Goal: Find specific page/section: Find specific page/section

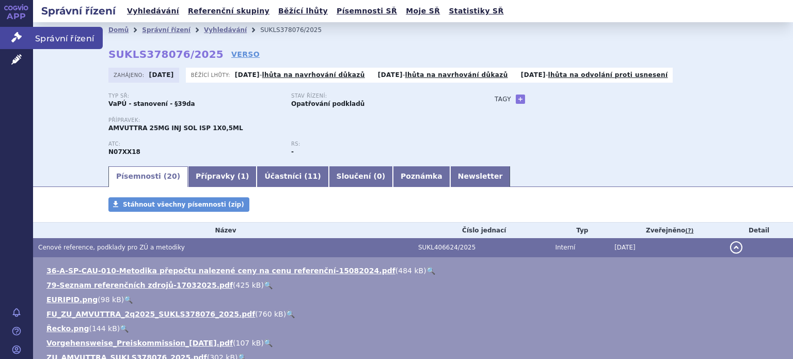
click at [19, 37] on icon at bounding box center [16, 37] width 10 height 10
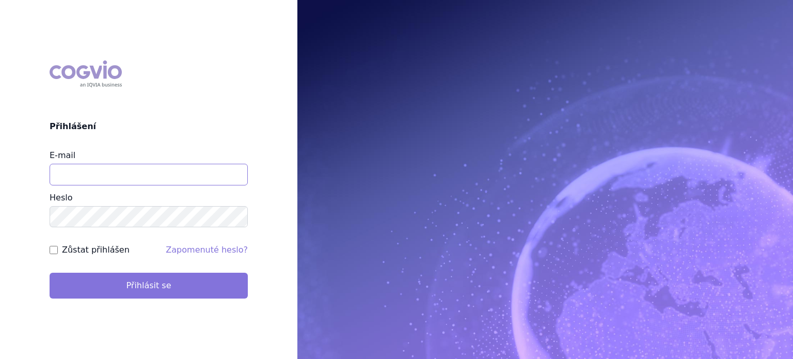
type input "lenkahr@medisonpharma.com"
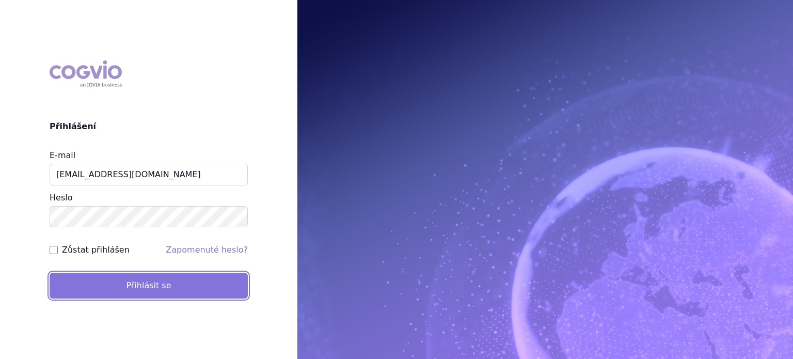
click at [154, 283] on button "Přihlásit se" at bounding box center [149, 285] width 198 height 26
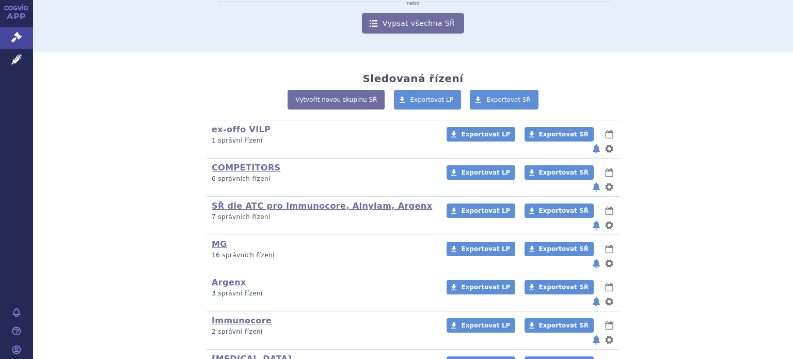
scroll to position [155, 0]
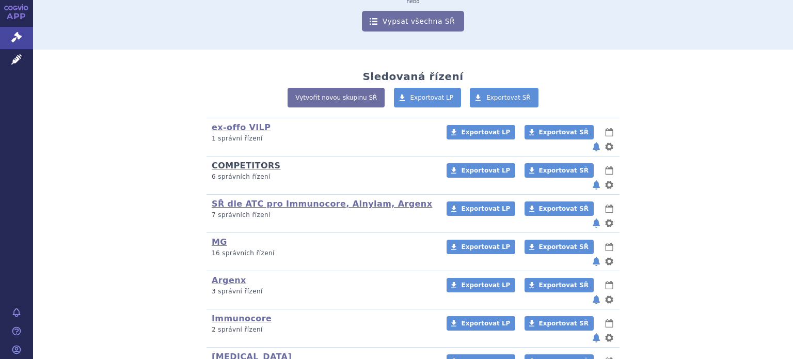
click at [227, 160] on link "COMPETITORS" at bounding box center [246, 165] width 69 height 10
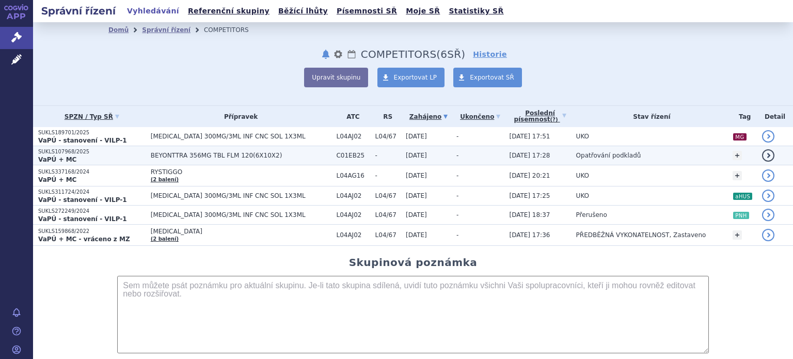
click at [52, 156] on strong "VaPÚ + MC" at bounding box center [57, 159] width 38 height 7
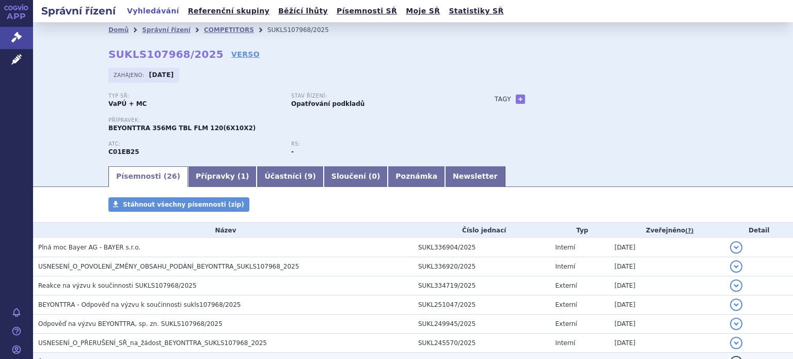
scroll to position [52, 0]
